Goal: Navigation & Orientation: Find specific page/section

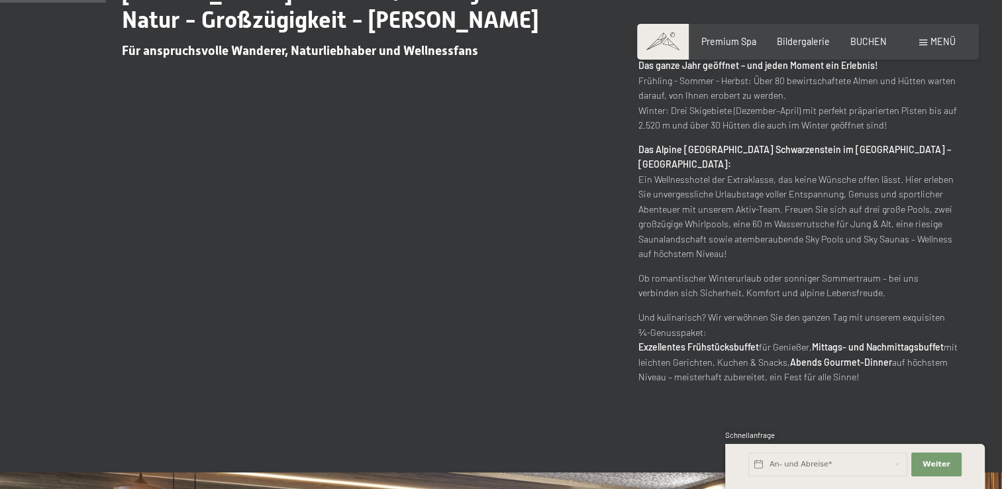
scroll to position [662, 0]
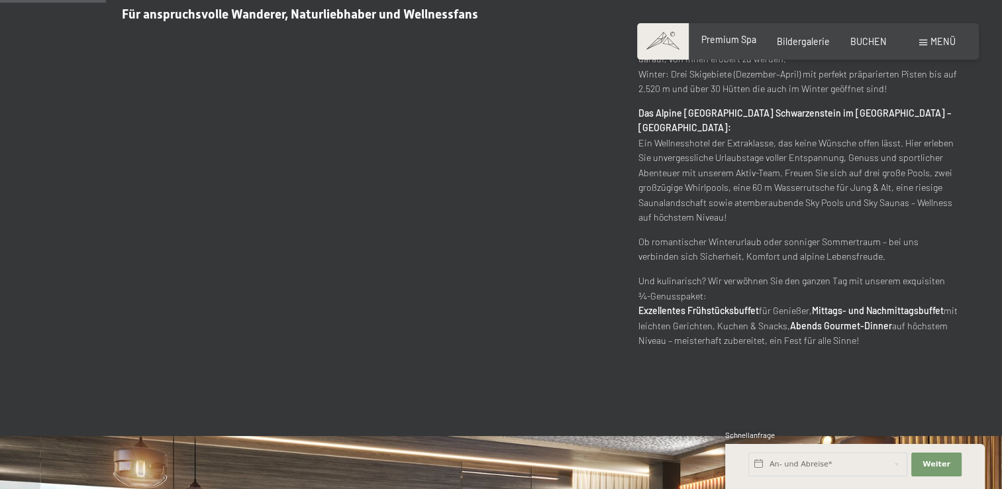
click at [732, 38] on span "Premium Spa" at bounding box center [728, 39] width 55 height 11
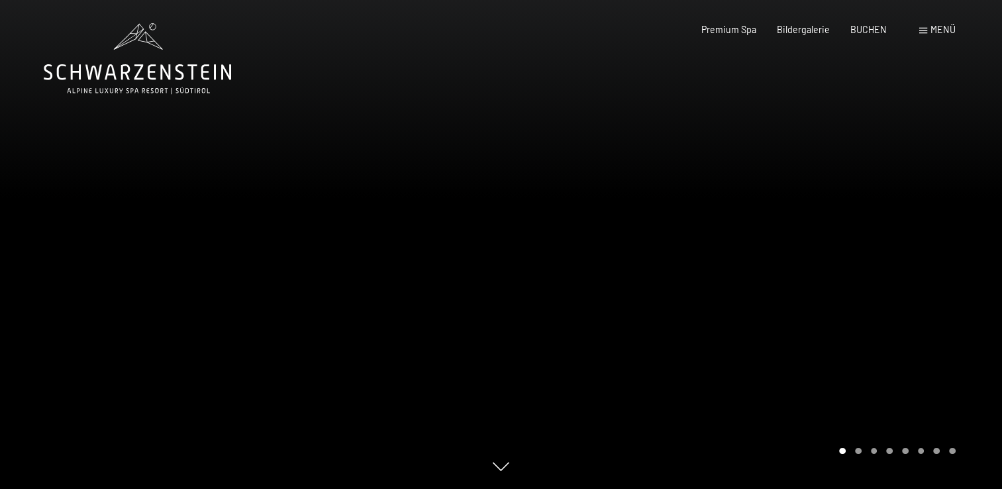
click at [826, 240] on div at bounding box center [751, 244] width 501 height 489
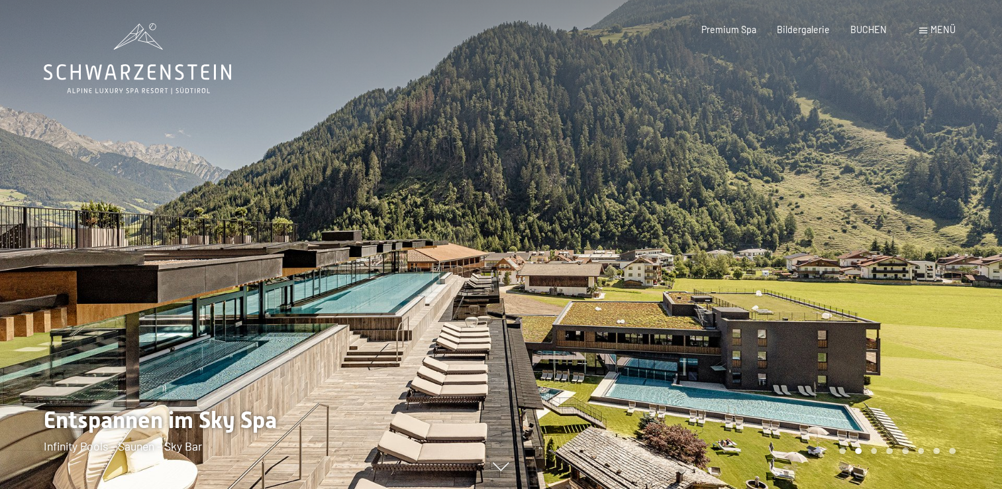
click at [826, 240] on div at bounding box center [751, 244] width 501 height 489
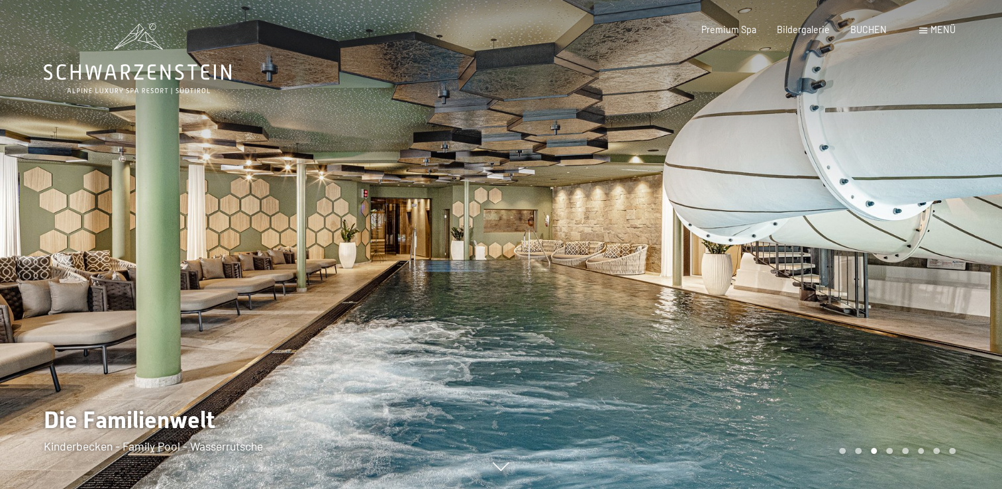
click at [826, 240] on div at bounding box center [751, 244] width 501 height 489
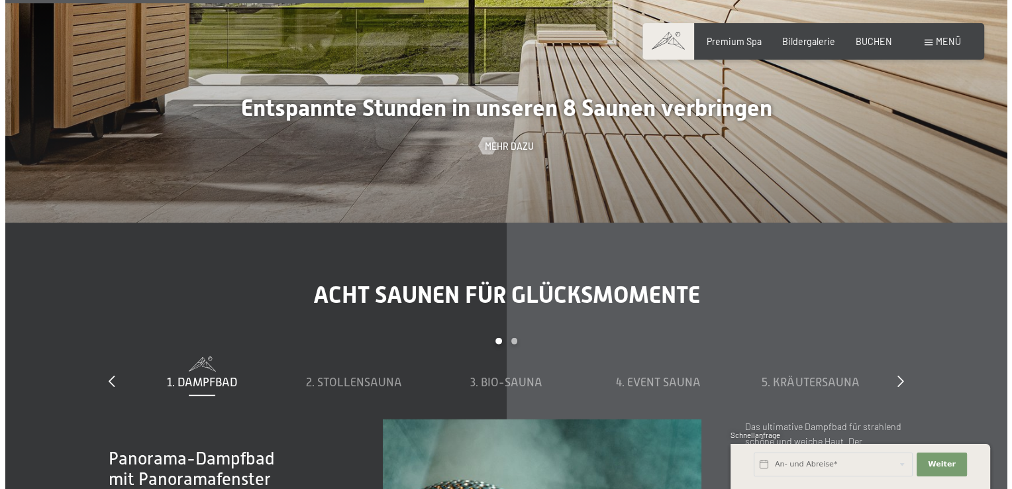
scroll to position [3509, 0]
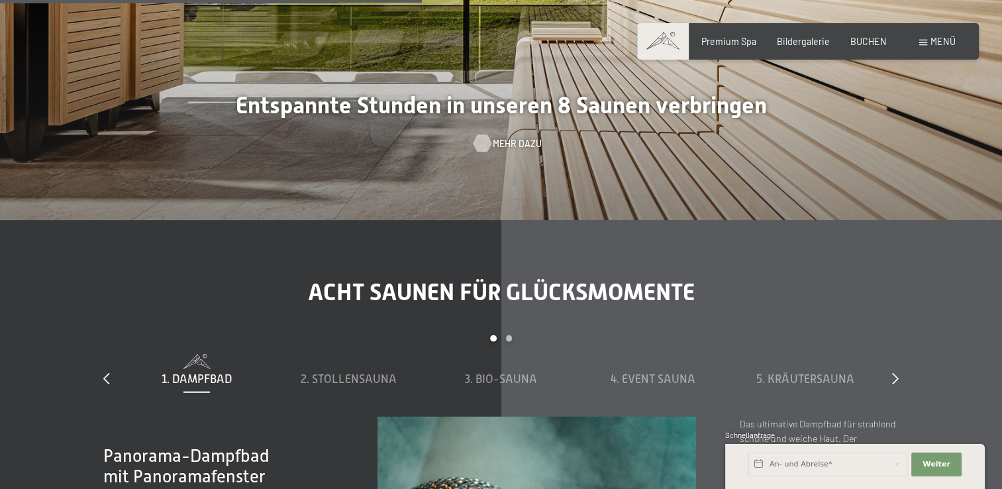
click at [518, 144] on span "Mehr dazu" at bounding box center [517, 143] width 49 height 13
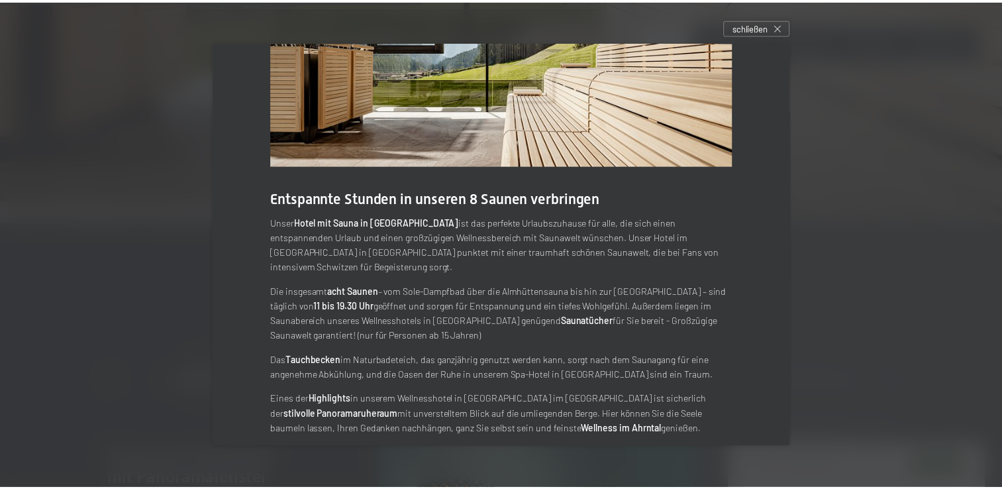
scroll to position [103, 0]
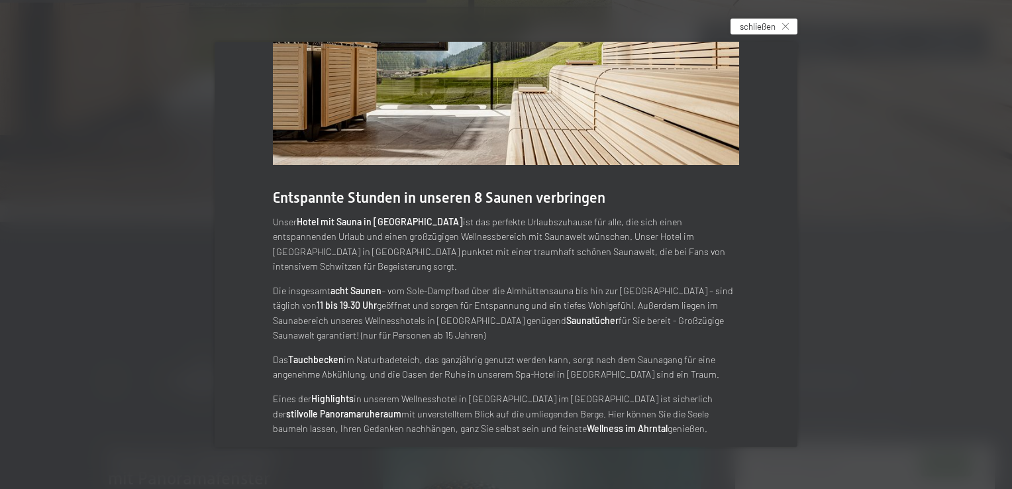
click at [773, 25] on span "schließen" at bounding box center [757, 27] width 36 height 12
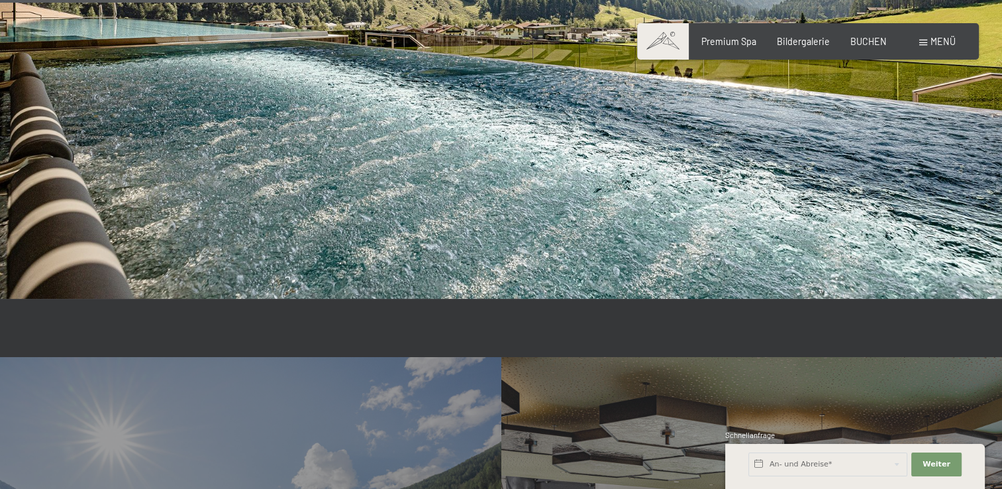
scroll to position [2317, 0]
